Goal: Transaction & Acquisition: Purchase product/service

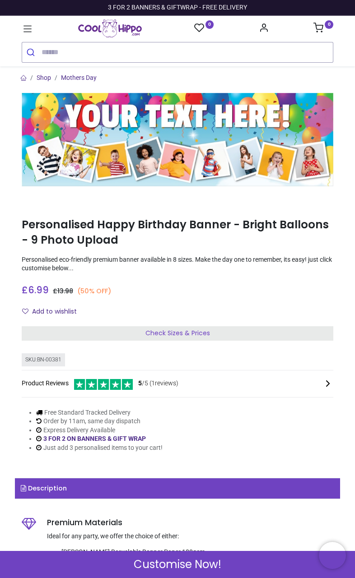
click at [117, 4] on div "3 FOR 2 BANNERS & GIFTWRAP - FREE DELIVERY" at bounding box center [177, 7] width 139 height 9
click at [321, 26] on icon at bounding box center [318, 28] width 10 height 10
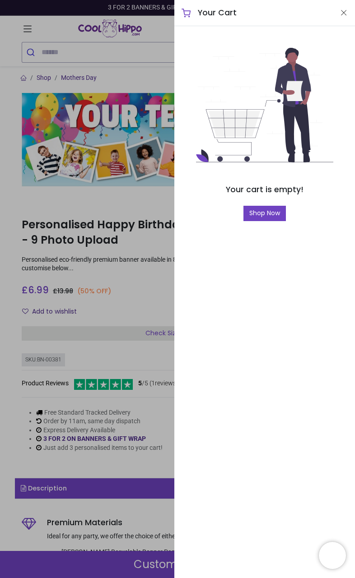
click at [275, 220] on link "Shop Now" at bounding box center [264, 213] width 42 height 15
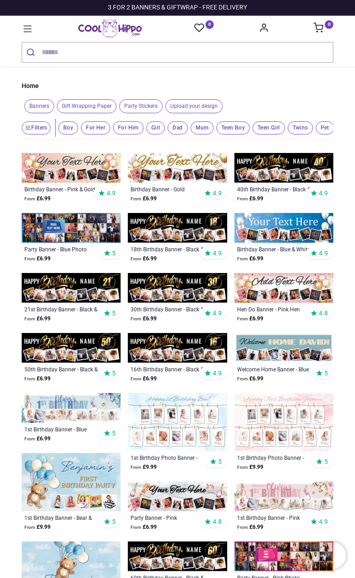
click at [299, 239] on img at bounding box center [283, 228] width 99 height 30
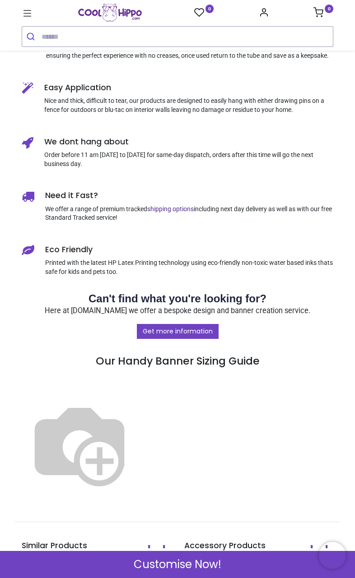
scroll to position [544, 0]
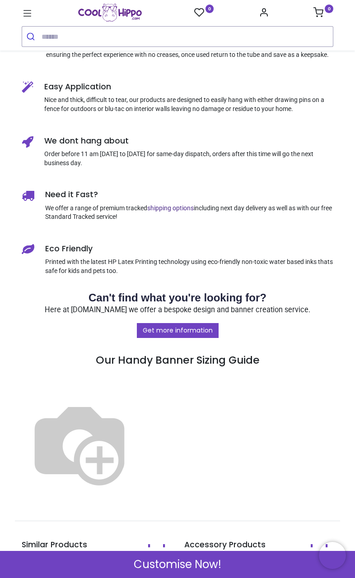
click at [240, 565] on div "Customise Now!" at bounding box center [177, 564] width 355 height 27
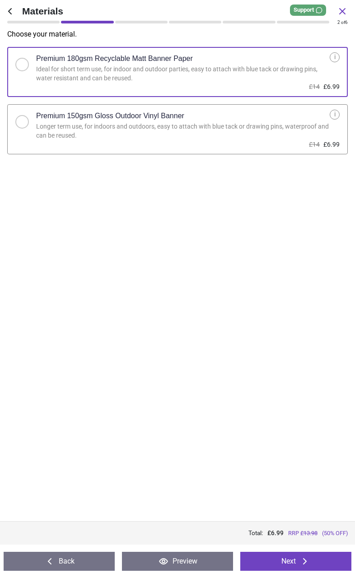
click at [321, 566] on button "Next" at bounding box center [295, 561] width 111 height 19
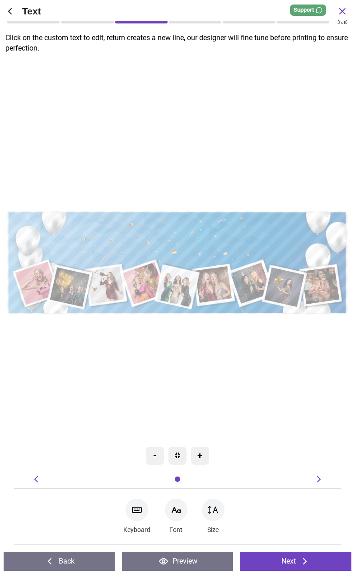
click at [297, 564] on button "Next" at bounding box center [295, 561] width 111 height 19
